Goal: Information Seeking & Learning: Learn about a topic

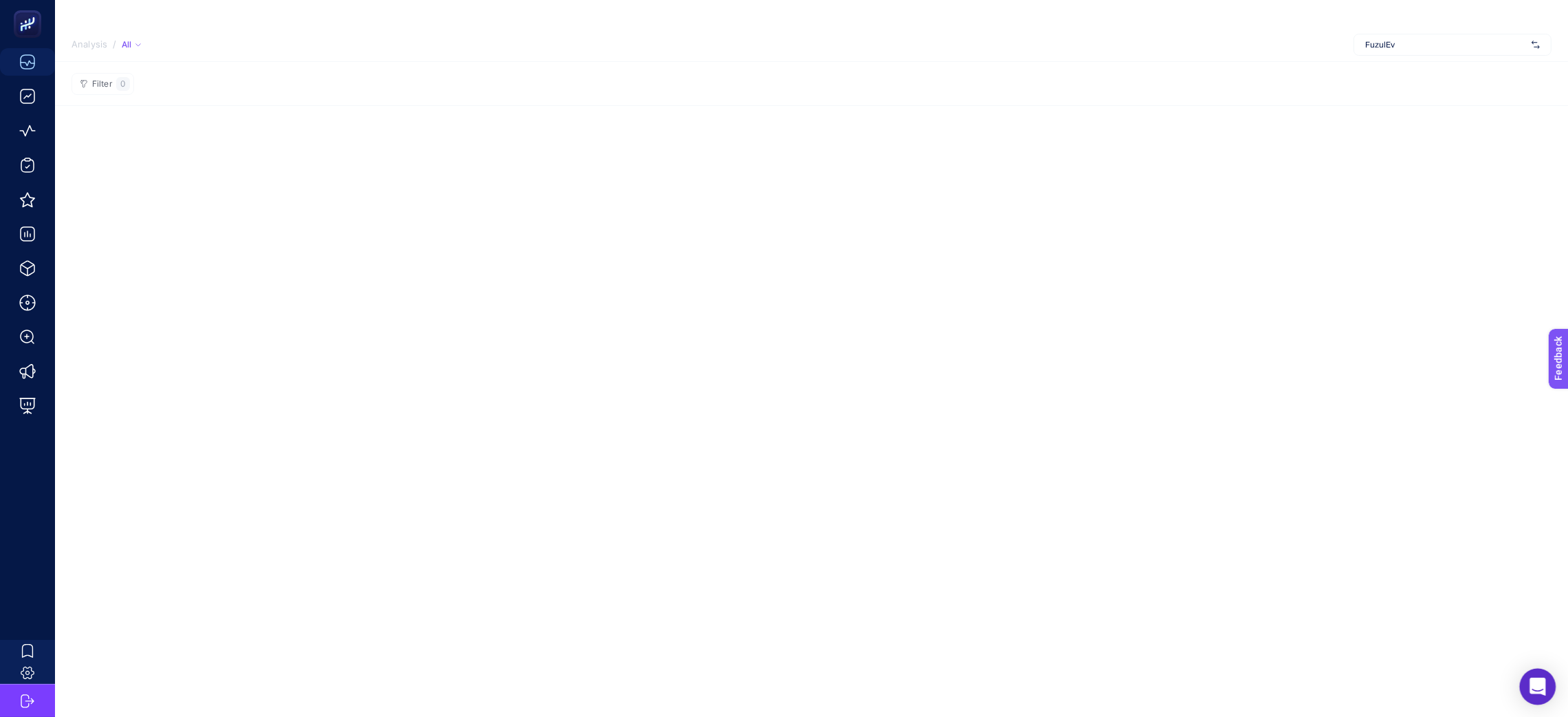
click at [1529, 684] on div "Open Intercom Messenger" at bounding box center [1539, 687] width 37 height 37
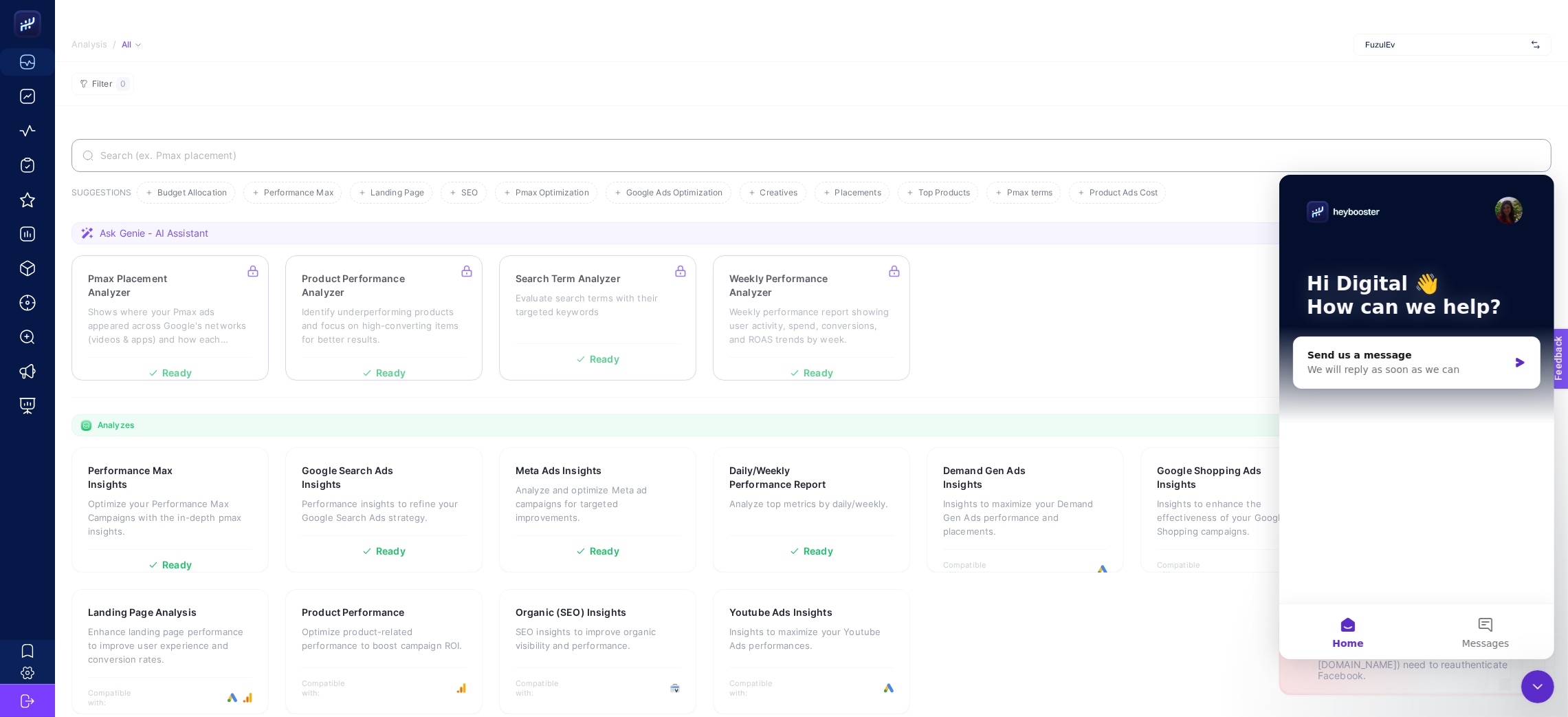
click at [1016, 378] on section "Pmax Placement Analyzer Shows where your Pmax ads appeared across Google's netw…" at bounding box center [812, 318] width 1481 height 125
click at [178, 226] on span "Ask Genie - AI Assistant" at bounding box center [154, 233] width 109 height 14
click at [132, 233] on span "Ask Genie - AI Assistant" at bounding box center [154, 233] width 109 height 14
click at [1164, 388] on section "Ask Genie - AI Assistant Pmax Placement Analyzer Shows where your Pmax ads appe…" at bounding box center [812, 310] width 1481 height 175
click at [1527, 681] on div "Close Intercom Messenger" at bounding box center [1537, 685] width 33 height 33
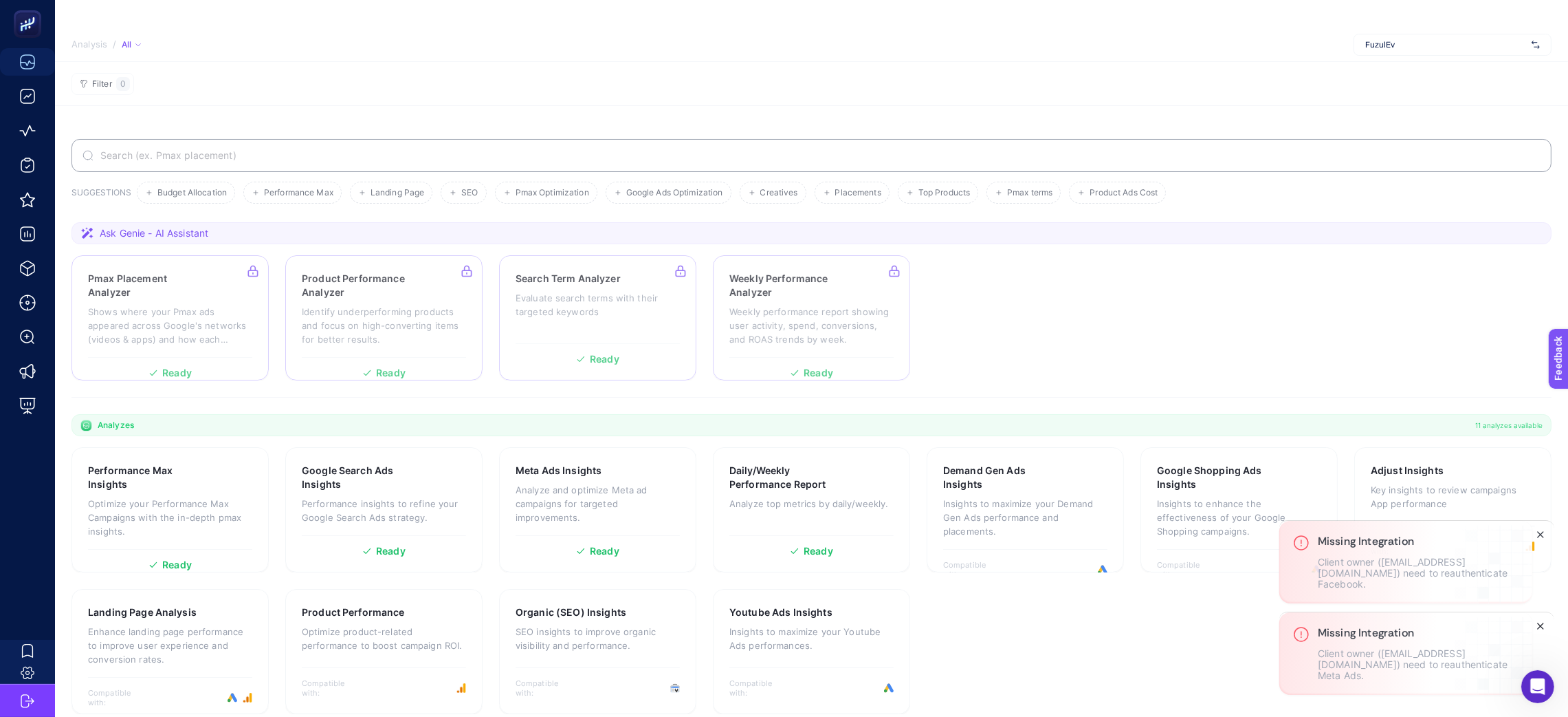
drag, startPoint x: 1538, startPoint y: 618, endPoint x: 1539, endPoint y: 573, distance: 45.0
click at [0, 0] on button "Close" at bounding box center [0, 0] width 0 height 0
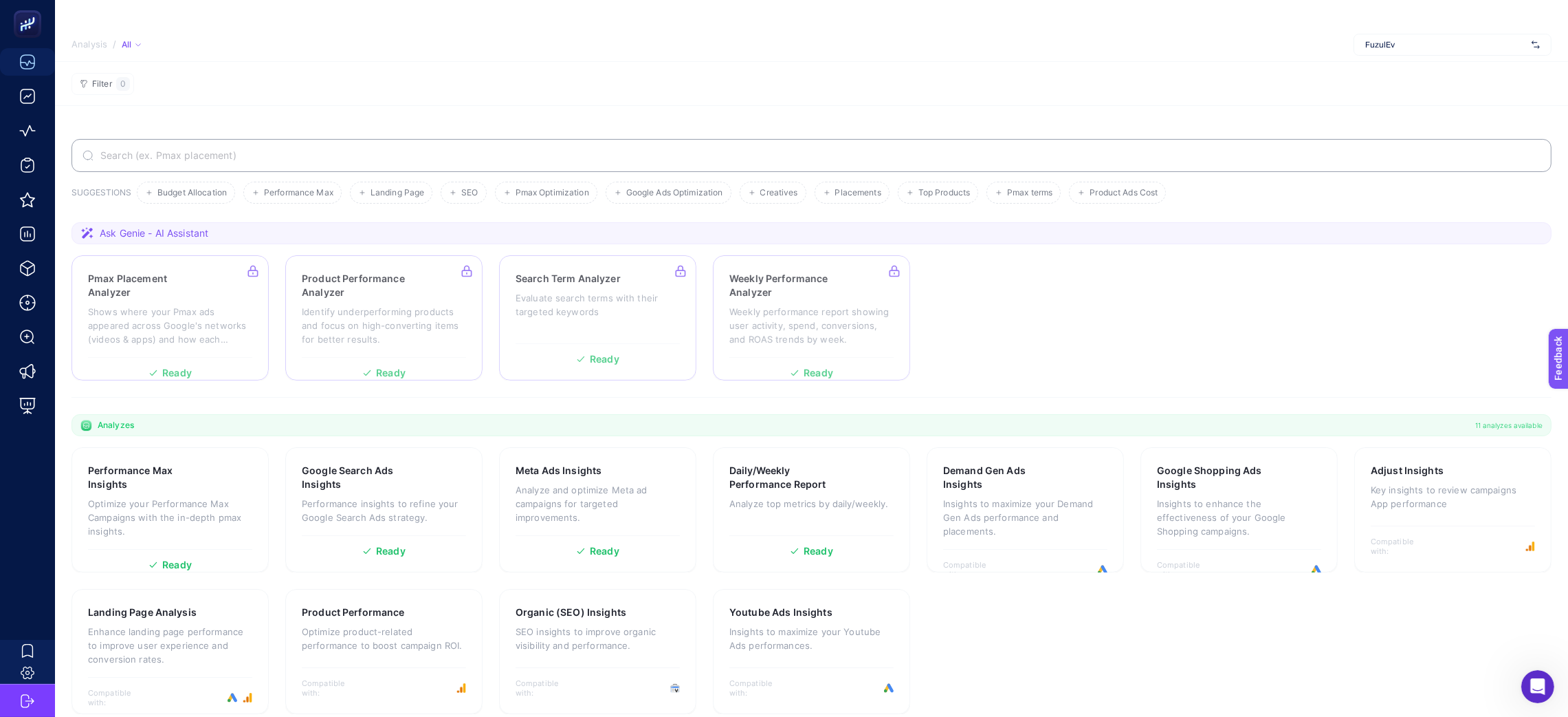
click at [133, 229] on span "Ask Genie - AI Assistant" at bounding box center [154, 233] width 109 height 14
click at [87, 240] on section "Ask Genie - AI Assistant" at bounding box center [812, 233] width 1481 height 22
click at [154, 477] on h3 "Performance Max Insights" at bounding box center [148, 477] width 121 height 27
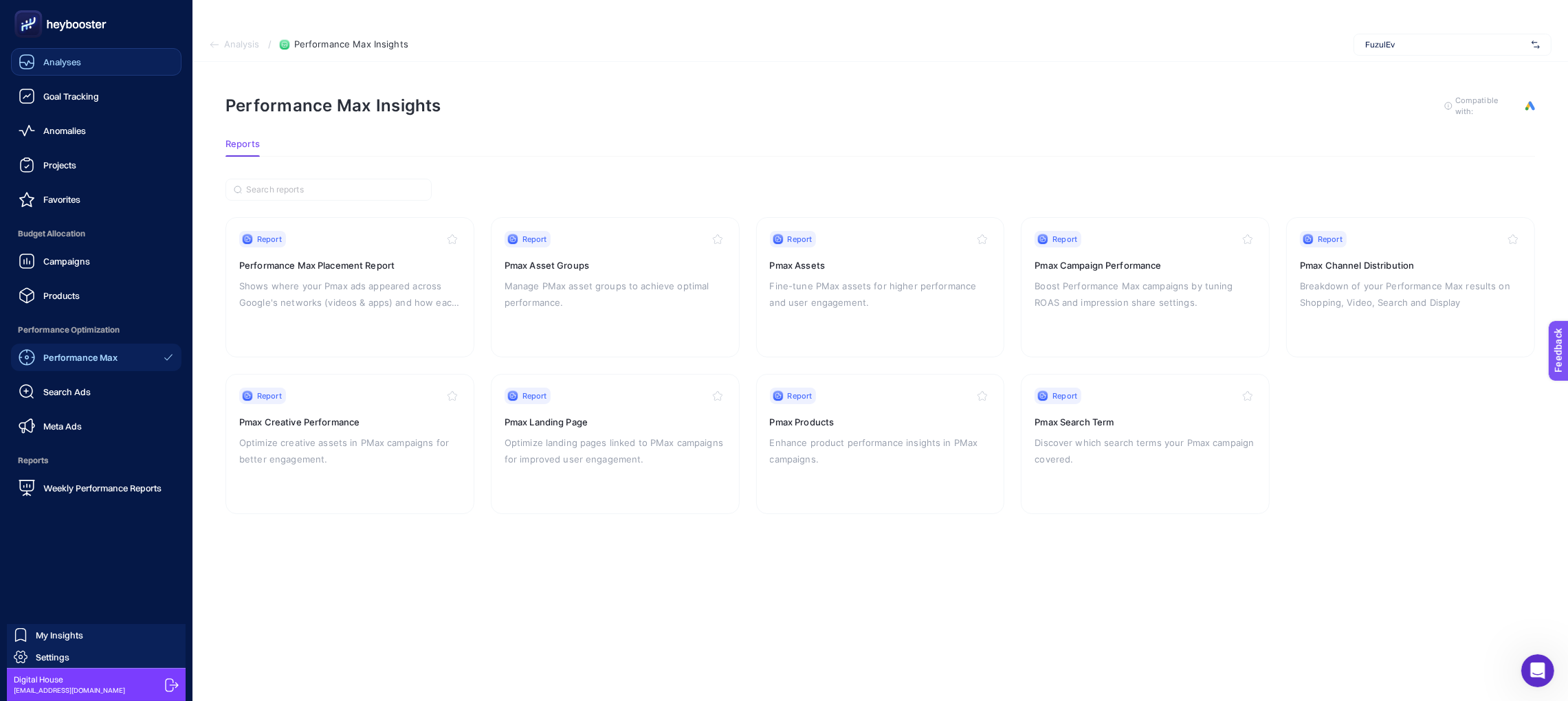
click at [59, 59] on span "Analyses" at bounding box center [62, 62] width 37 height 11
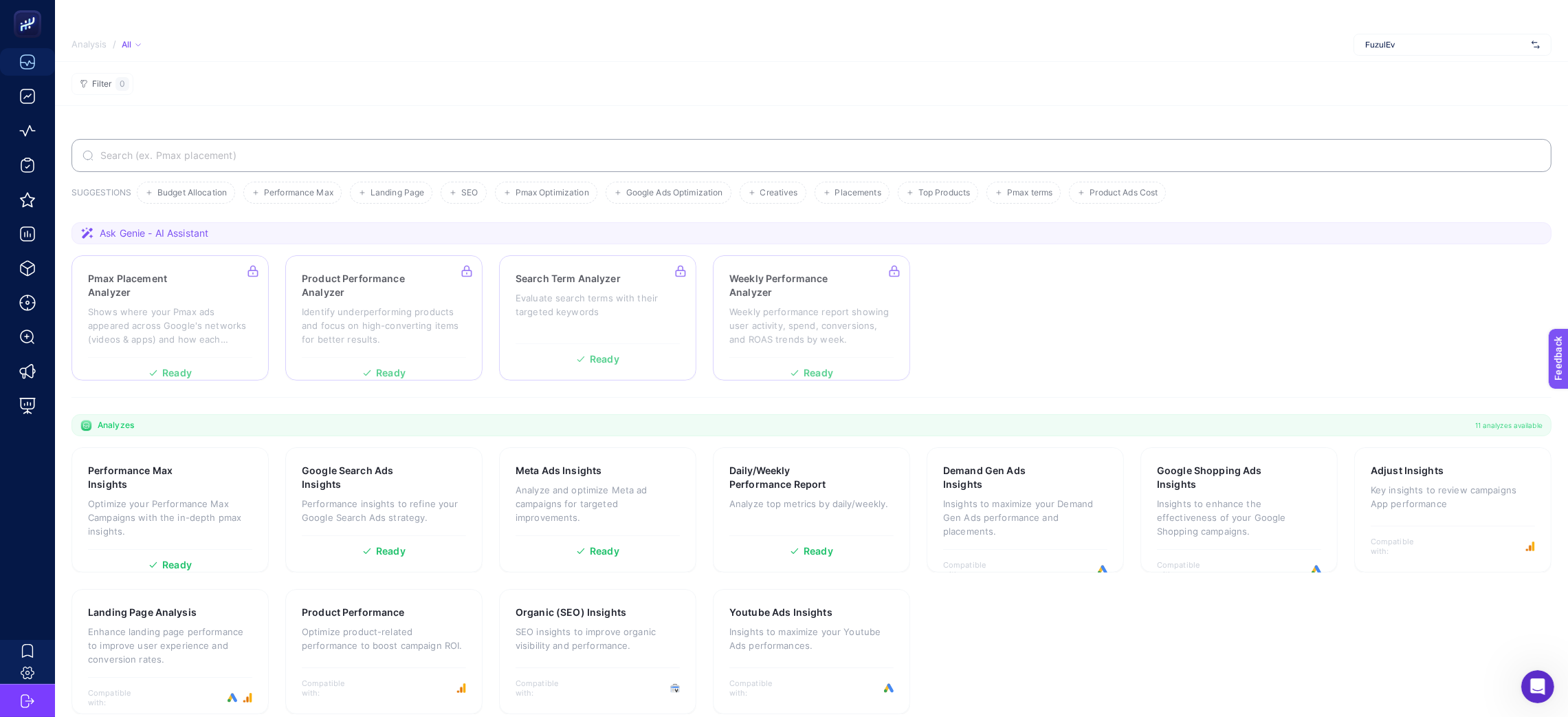
click at [207, 328] on div at bounding box center [170, 318] width 197 height 125
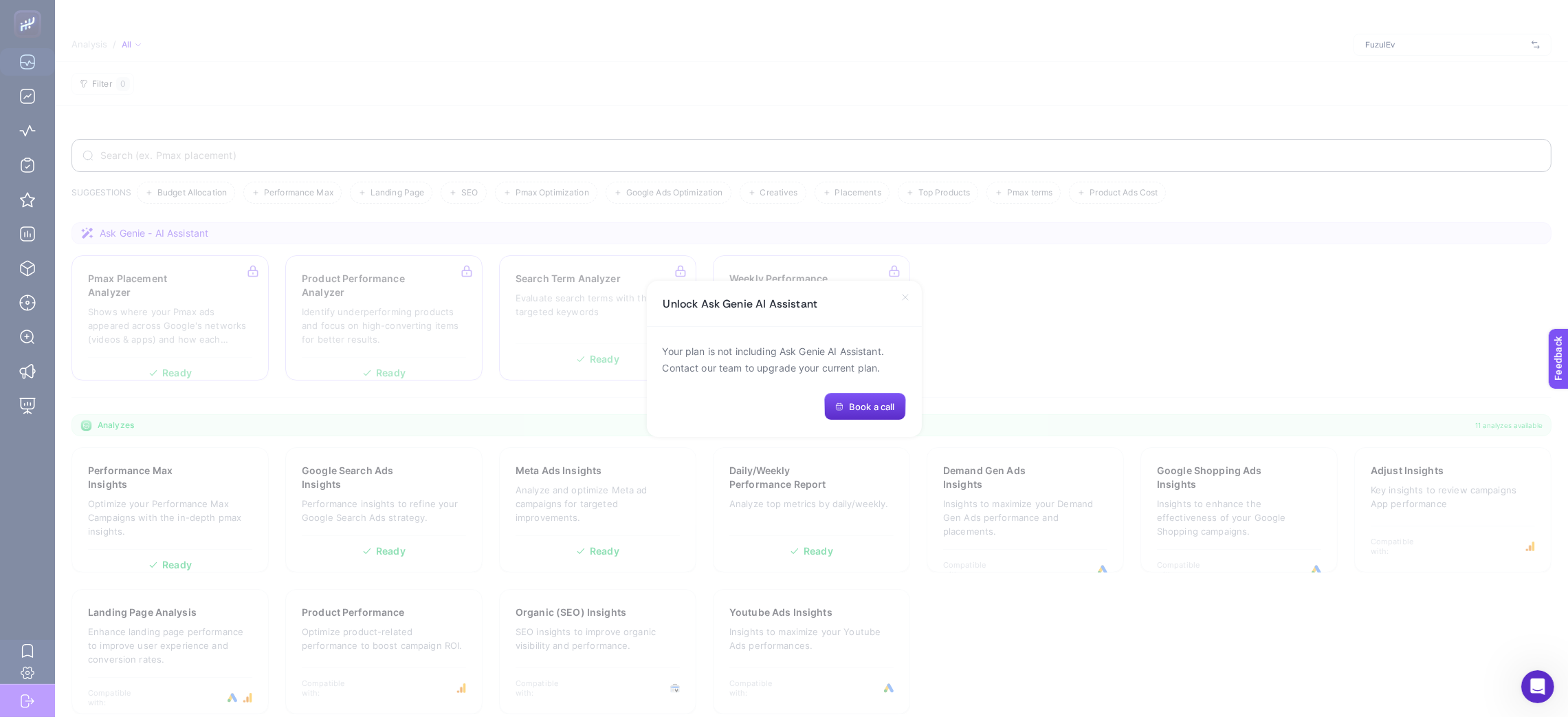
drag, startPoint x: 410, startPoint y: 268, endPoint x: 496, endPoint y: 338, distance: 110.9
